Goal: Task Accomplishment & Management: Manage account settings

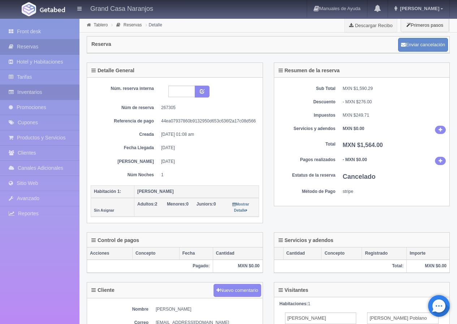
click at [39, 90] on link "Inventarios" at bounding box center [39, 92] width 79 height 15
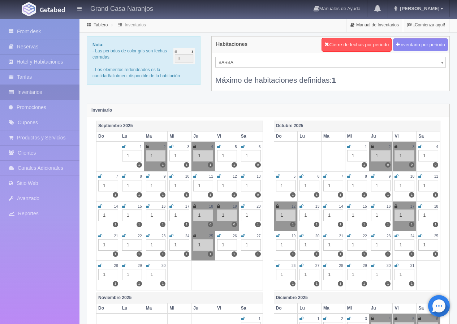
click at [234, 69] on div "Máximo de habitaciones definidas: 1" at bounding box center [330, 77] width 230 height 18
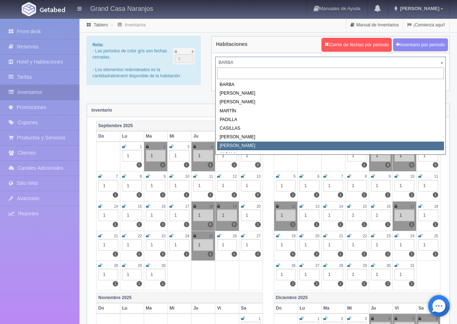
scroll to position [3, 0]
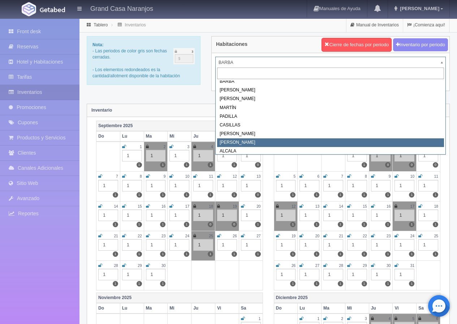
select select "2067"
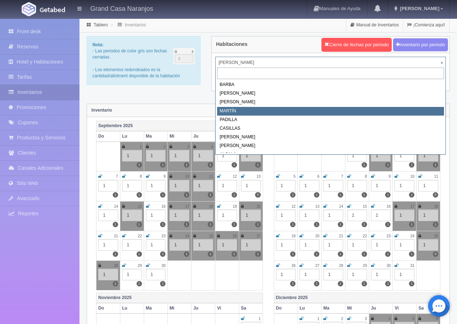
select select "2063"
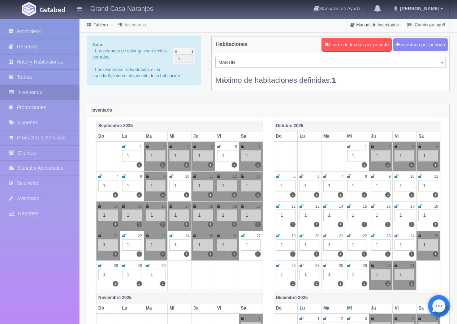
click at [171, 235] on icon at bounding box center [171, 236] width 4 height 4
click at [243, 236] on icon at bounding box center [243, 236] width 4 height 4
click at [101, 266] on icon at bounding box center [100, 265] width 4 height 4
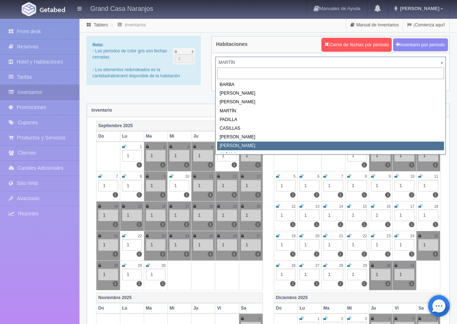
select select "2067"
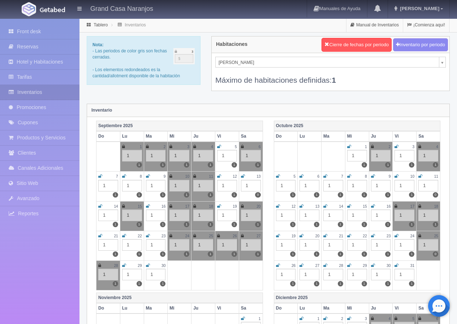
click at [172, 235] on icon at bounding box center [170, 236] width 3 height 4
click at [100, 265] on icon at bounding box center [99, 265] width 3 height 4
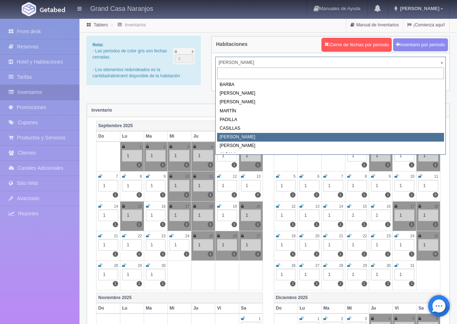
select select "2066"
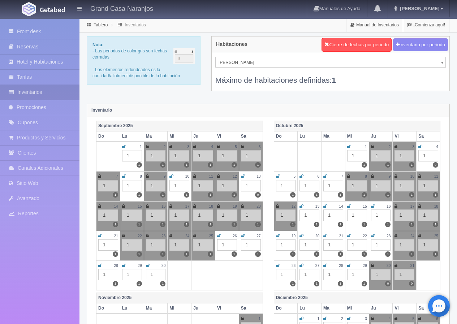
click at [220, 235] on icon at bounding box center [219, 236] width 4 height 4
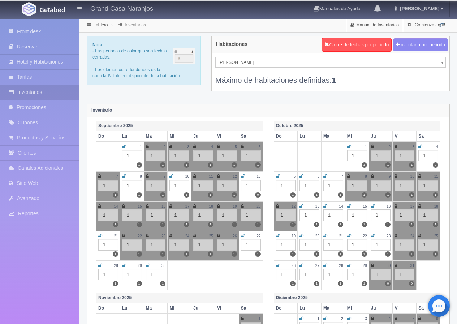
click at [243, 235] on icon at bounding box center [243, 236] width 4 height 4
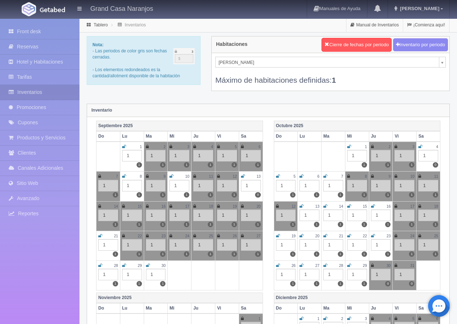
click at [241, 234] on icon at bounding box center [242, 236] width 3 height 4
